Goal: Use online tool/utility: Utilize a website feature to perform a specific function

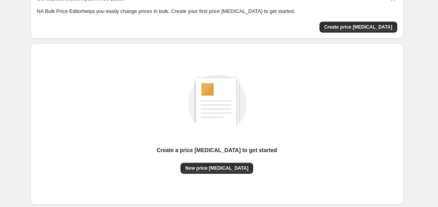
scroll to position [78, 0]
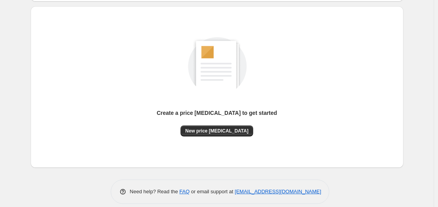
click at [229, 138] on div "Create a price [MEDICAL_DATA] to get started New price [MEDICAL_DATA]" at bounding box center [217, 87] width 360 height 149
click at [229, 120] on div "Create a price [MEDICAL_DATA] to get started" at bounding box center [216, 117] width 120 height 16
click at [232, 133] on span "New price [MEDICAL_DATA]" at bounding box center [216, 131] width 63 height 6
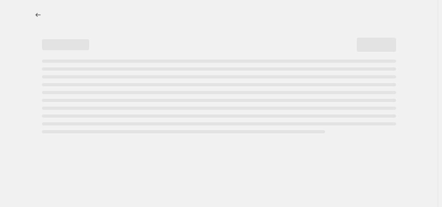
select select "percentage"
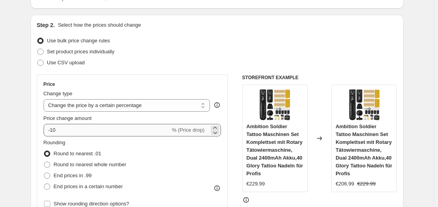
scroll to position [118, 0]
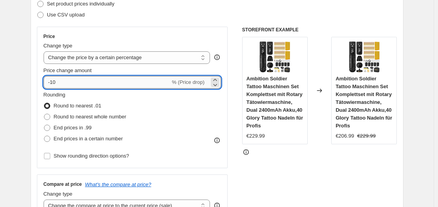
click at [111, 84] on input "-10" at bounding box center [107, 82] width 127 height 13
type input "-1"
type input "-35"
click at [191, 18] on div "Use CSV upload" at bounding box center [217, 14] width 360 height 11
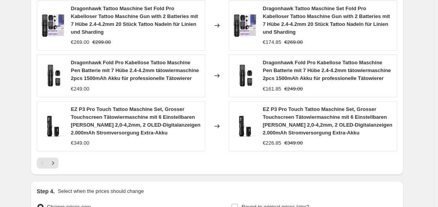
scroll to position [652, 0]
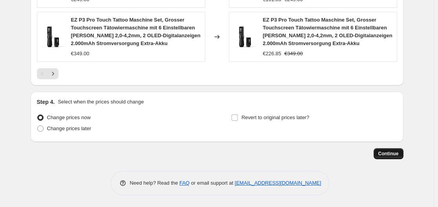
click at [388, 152] on span "Continue" at bounding box center [388, 154] width 20 height 6
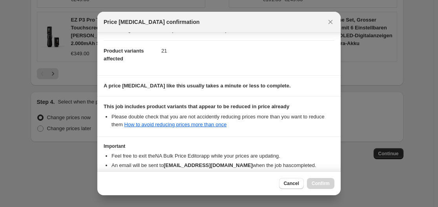
scroll to position [123, 0]
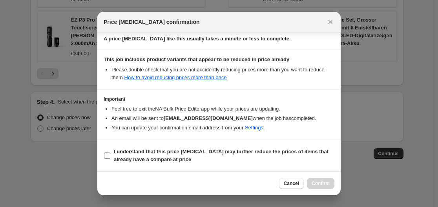
click at [233, 148] on span "I understand that this price [MEDICAL_DATA] may further reduce the prices of it…" at bounding box center [224, 156] width 220 height 16
click at [110, 153] on input "I understand that this price [MEDICAL_DATA] may further reduce the prices of it…" at bounding box center [107, 156] width 6 height 6
checkbox input "true"
click at [323, 184] on span "Confirm" at bounding box center [320, 183] width 18 height 6
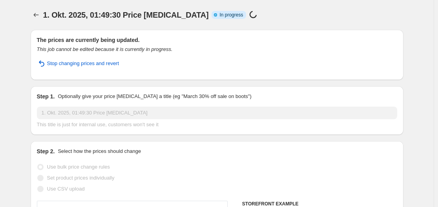
select select "percentage"
